Goal: Navigation & Orientation: Find specific page/section

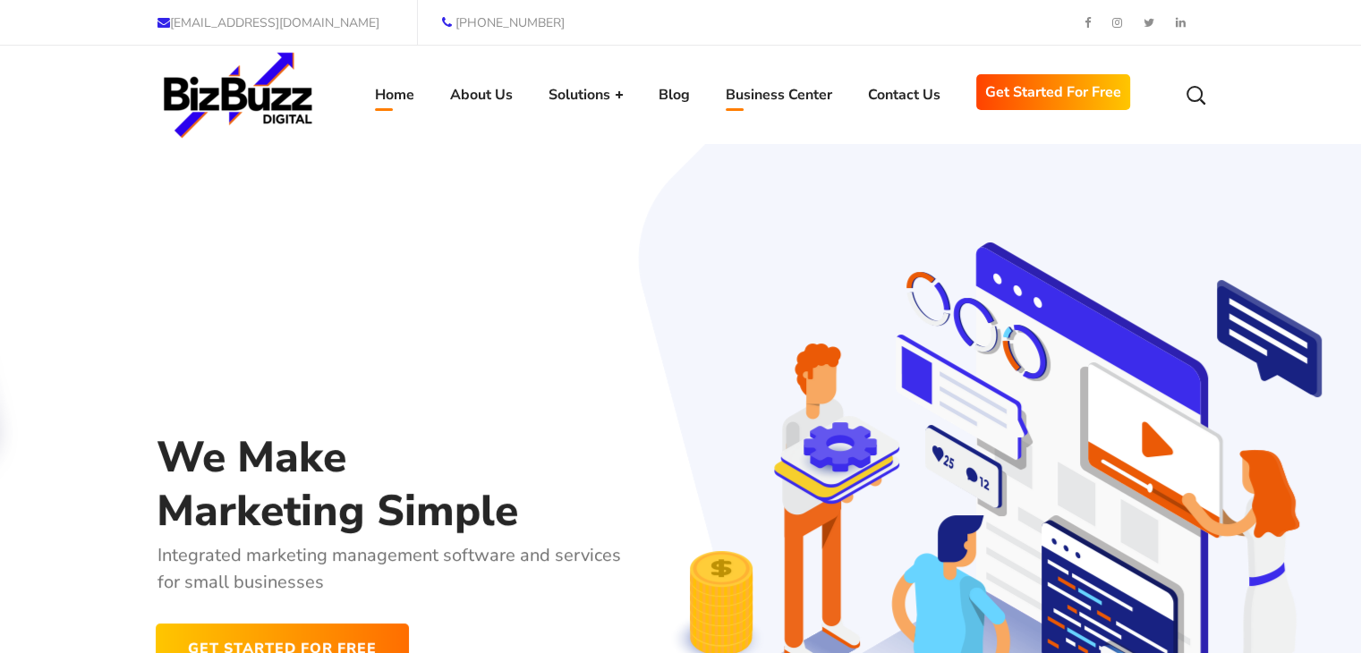
click at [780, 141] on link "Business Center" at bounding box center [779, 95] width 142 height 98
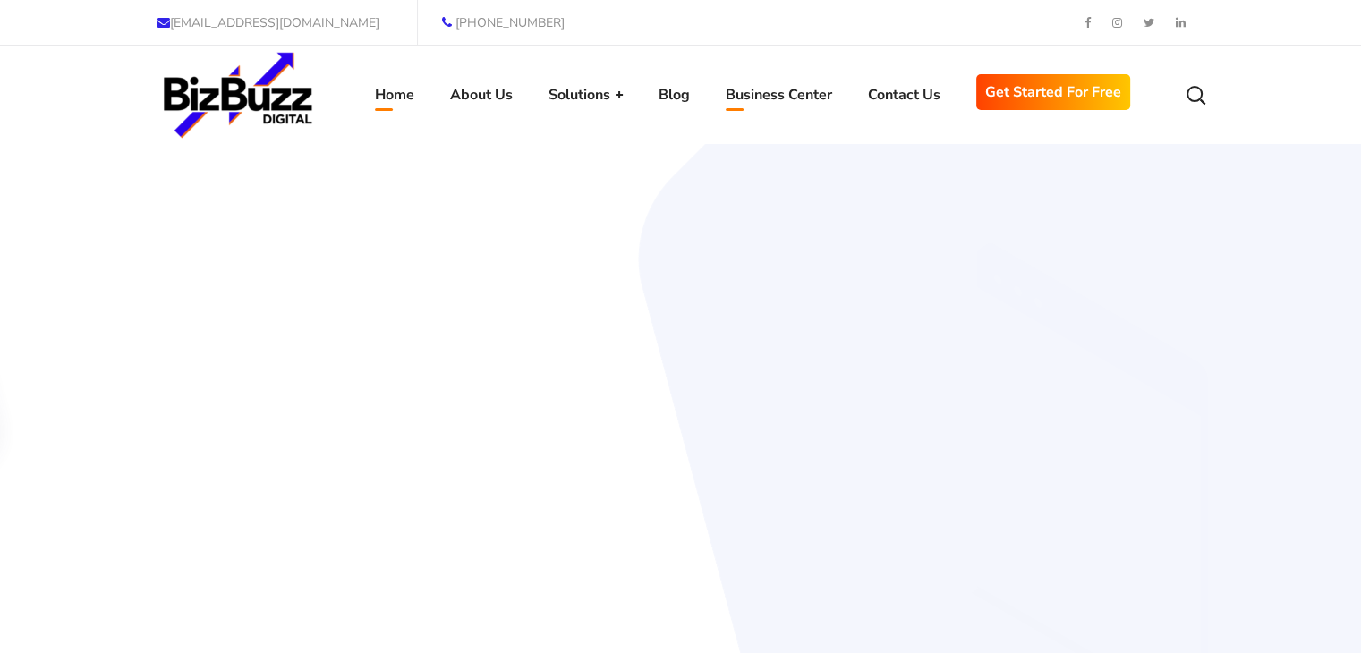
click at [673, 95] on span "Blog" at bounding box center [674, 94] width 31 height 27
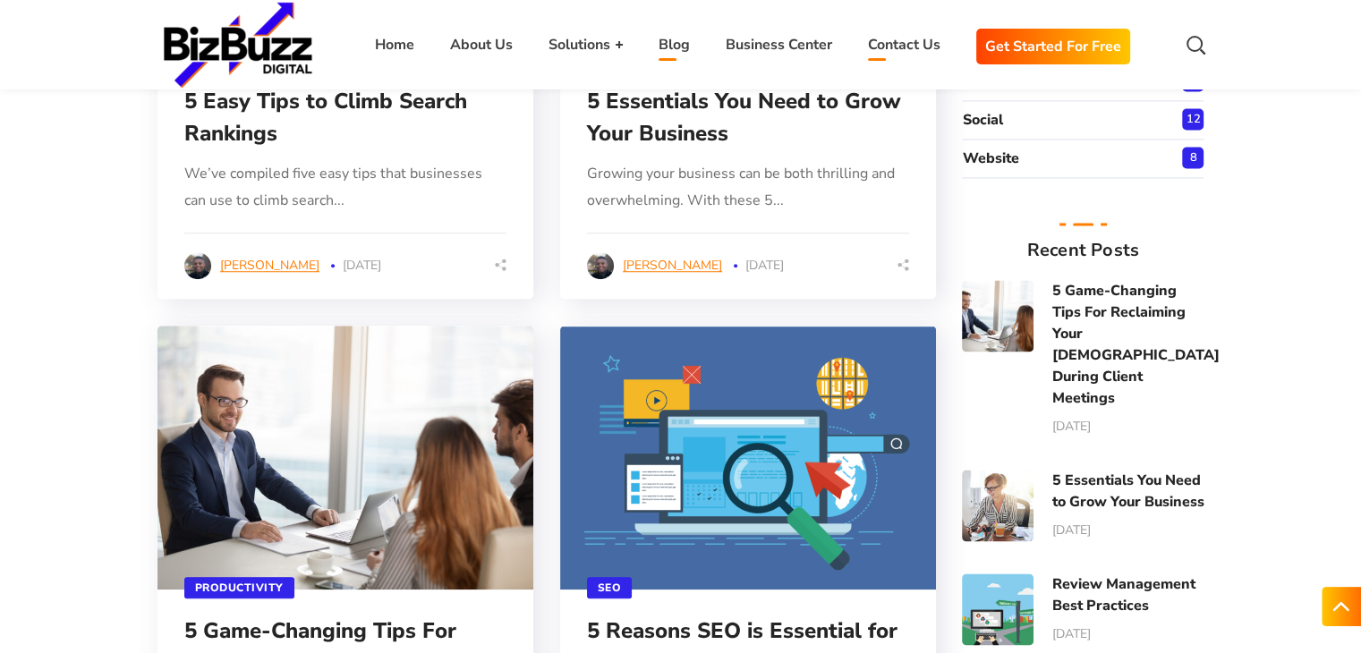
scroll to position [1446, 0]
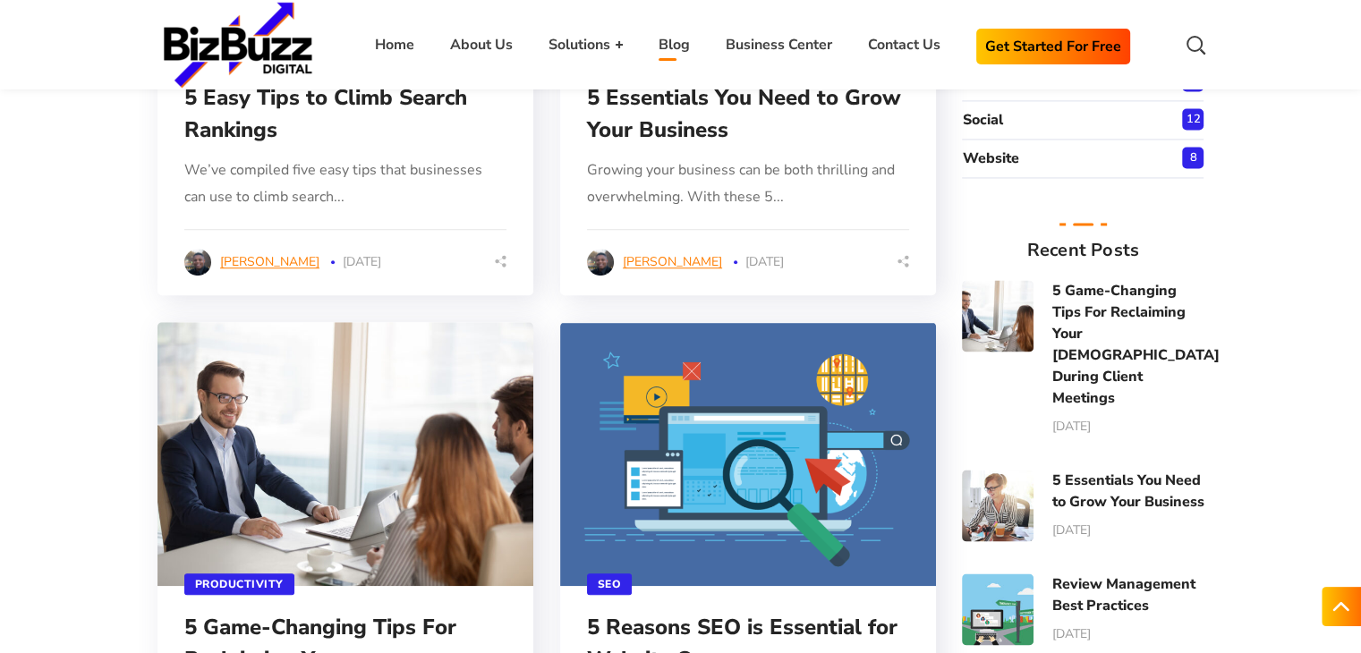
click at [1034, 58] on span "Get Started for Free" at bounding box center [1053, 46] width 136 height 27
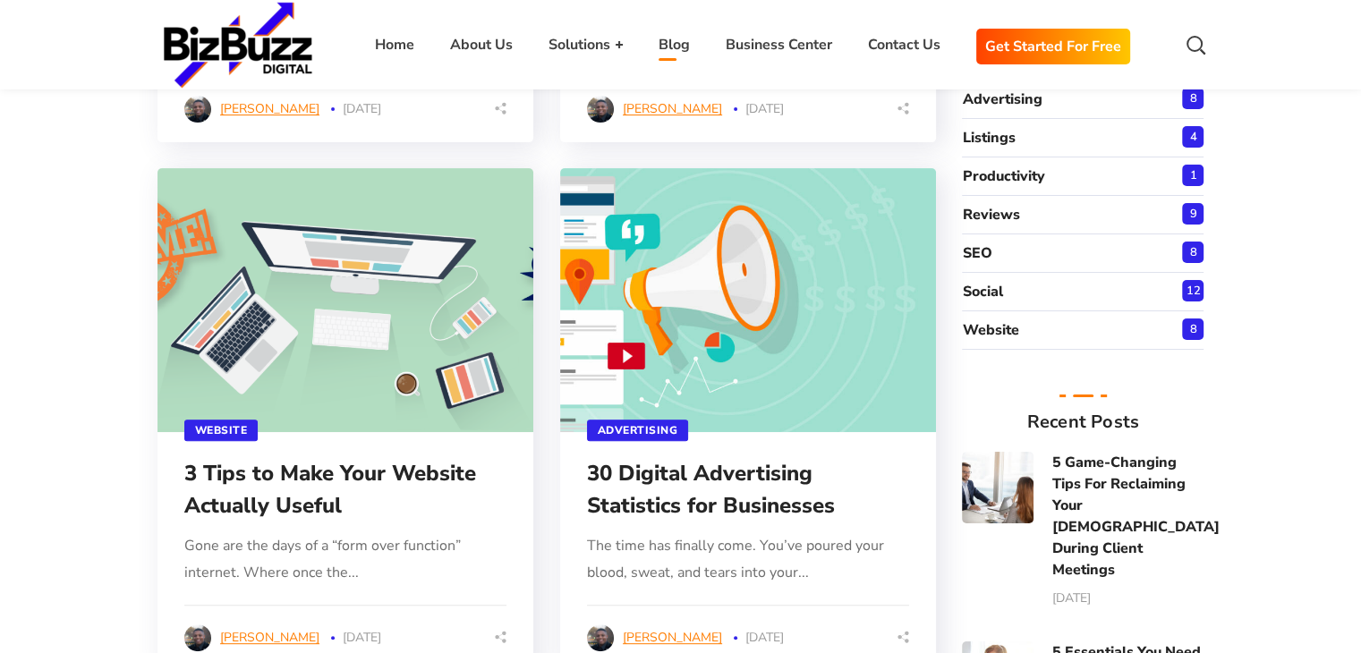
scroll to position [460, 0]
